Goal: Task Accomplishment & Management: Use online tool/utility

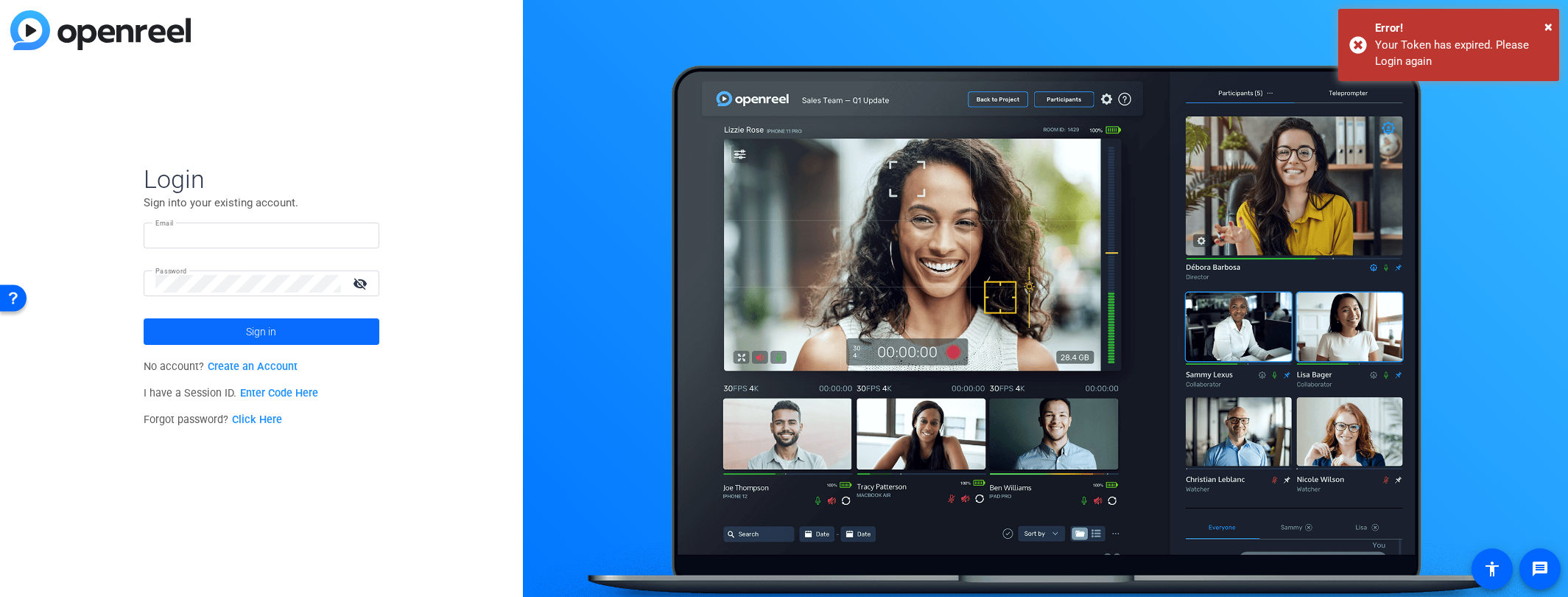
type input "aveloz@jamespublishing.com"
click at [146, 317] on span at bounding box center [262, 331] width 236 height 35
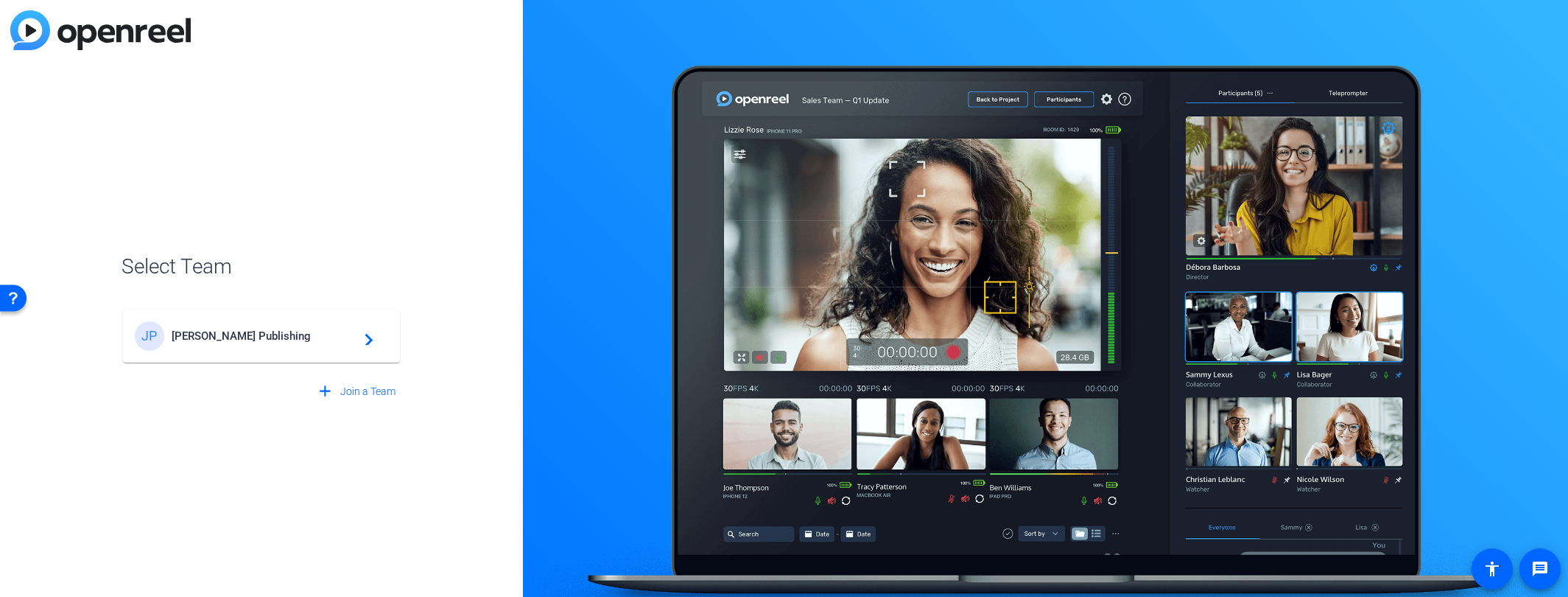
click at [228, 339] on span "James Publishing" at bounding box center [263, 335] width 184 height 13
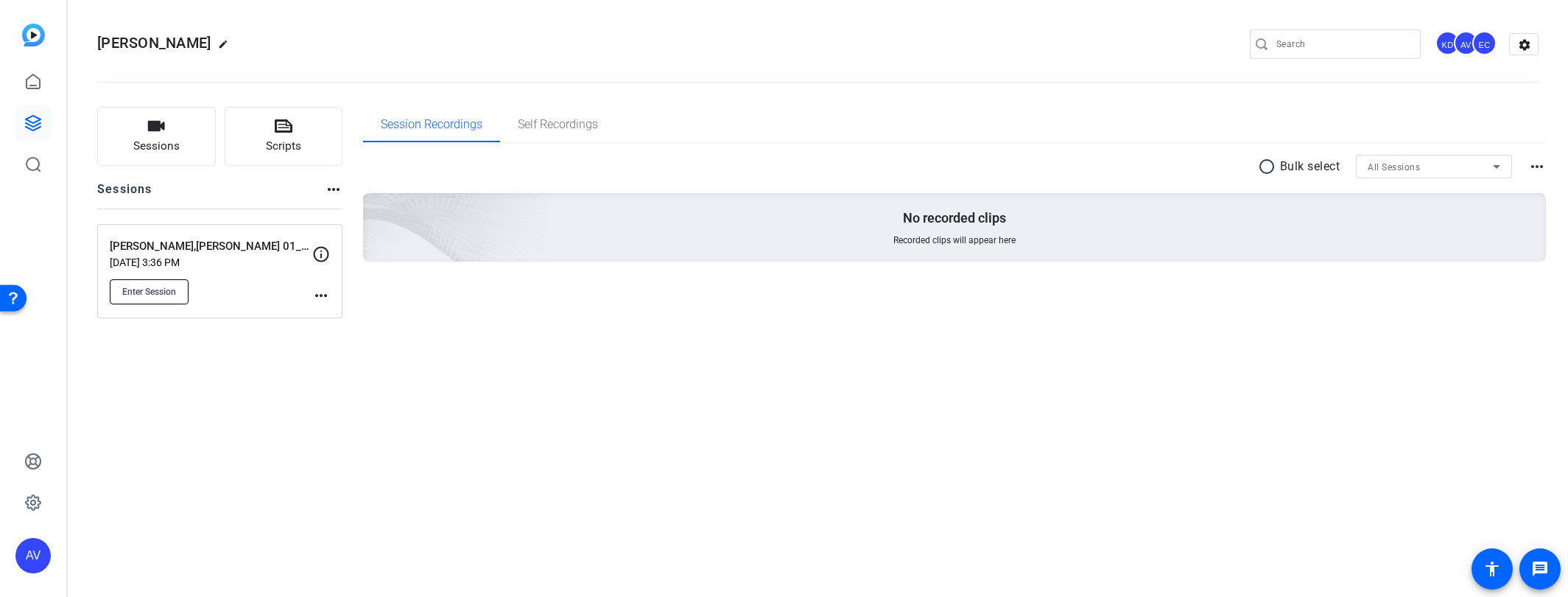
click at [131, 291] on span "Enter Session" at bounding box center [149, 291] width 54 height 12
click at [137, 292] on span "Enter Session" at bounding box center [149, 291] width 54 height 12
click at [0, 0] on mat-sidenav-container "[PERSON_NAME], [PERSON_NAME] KD AV EC settings Sessions Scripts Sessions more_h…" at bounding box center [784, 298] width 1568 height 597
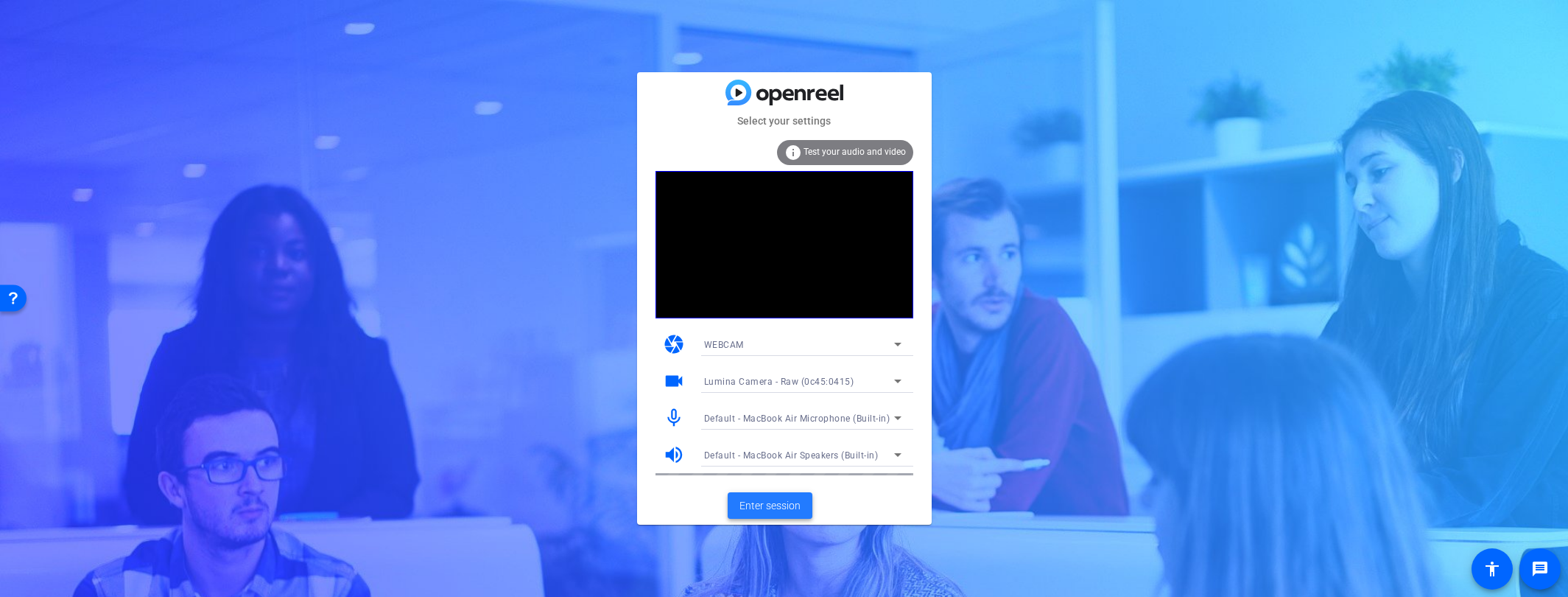
click at [747, 511] on span "Enter session" at bounding box center [770, 505] width 61 height 15
click at [771, 503] on span "Enter session" at bounding box center [770, 505] width 61 height 15
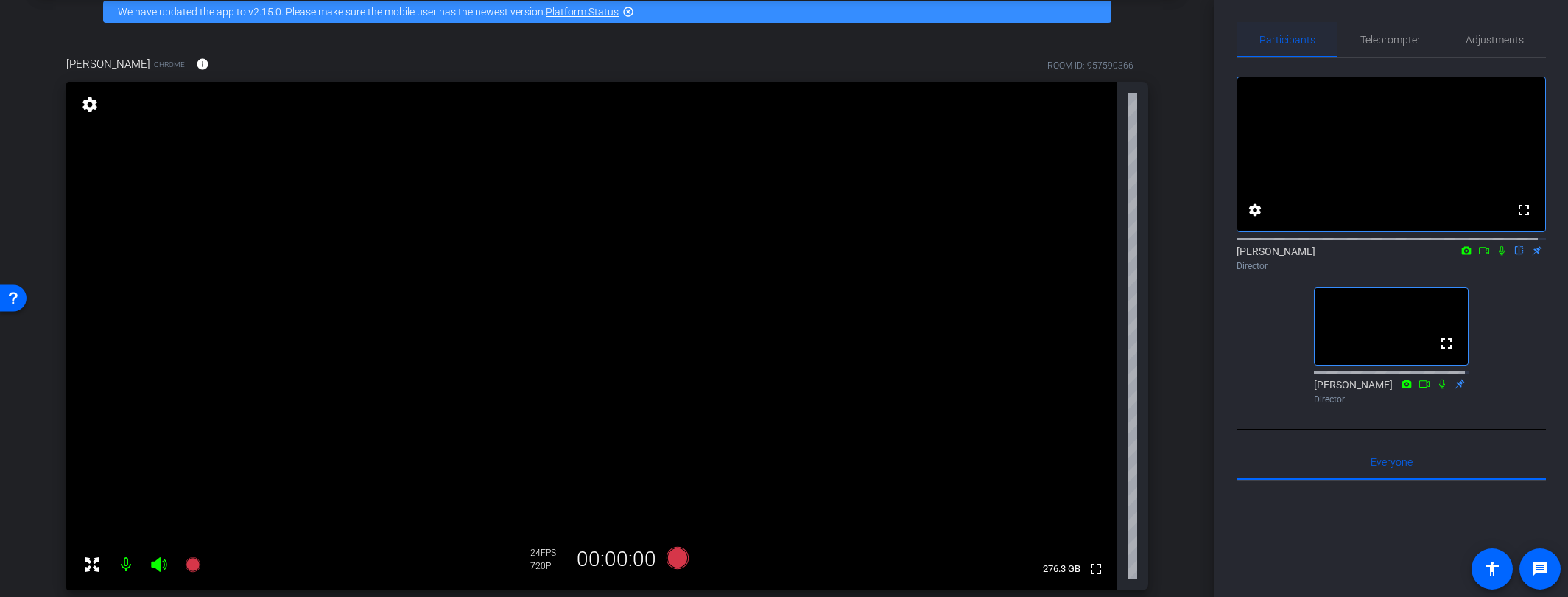
scroll to position [198, 0]
